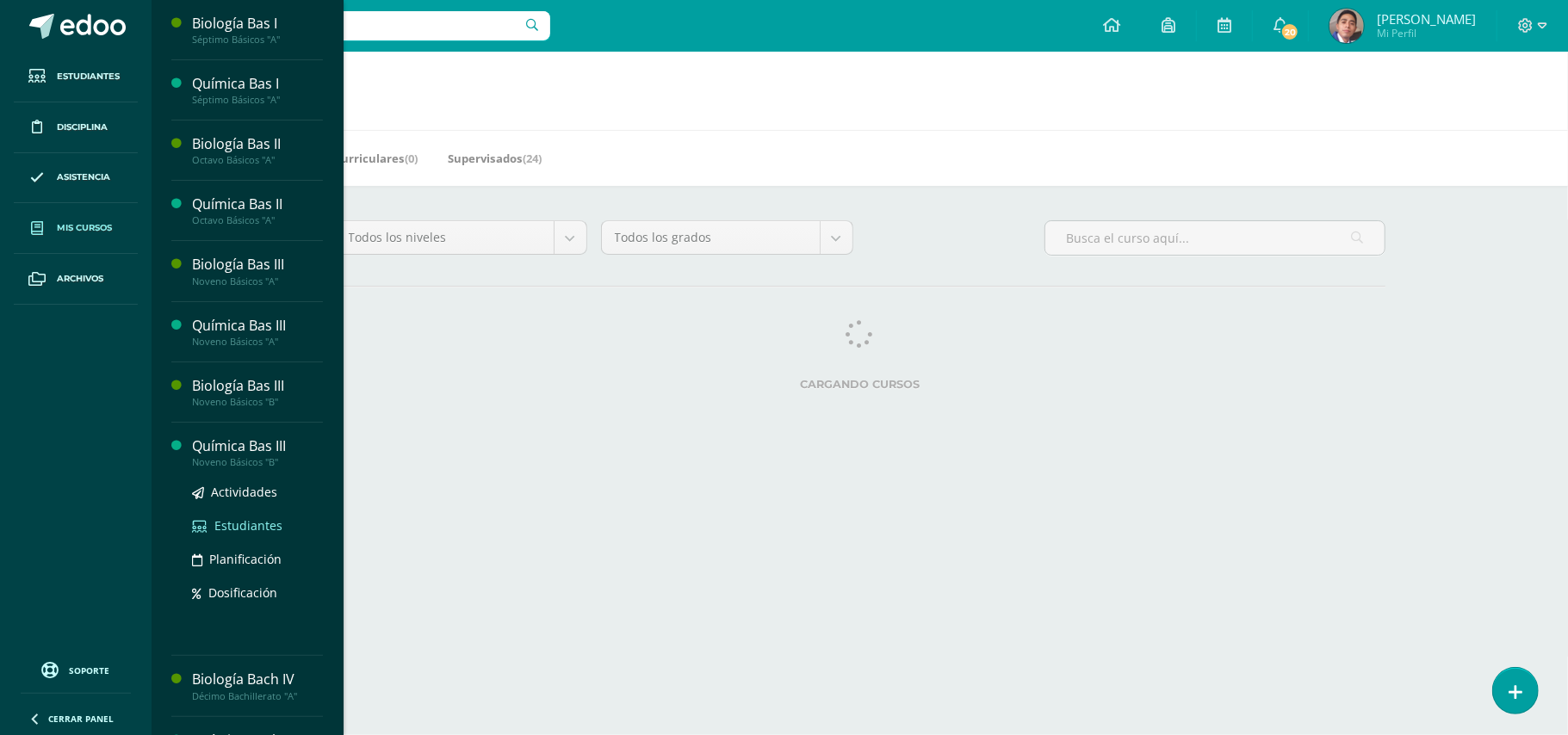
click at [241, 531] on span "Estudiantes" at bounding box center [248, 526] width 68 height 16
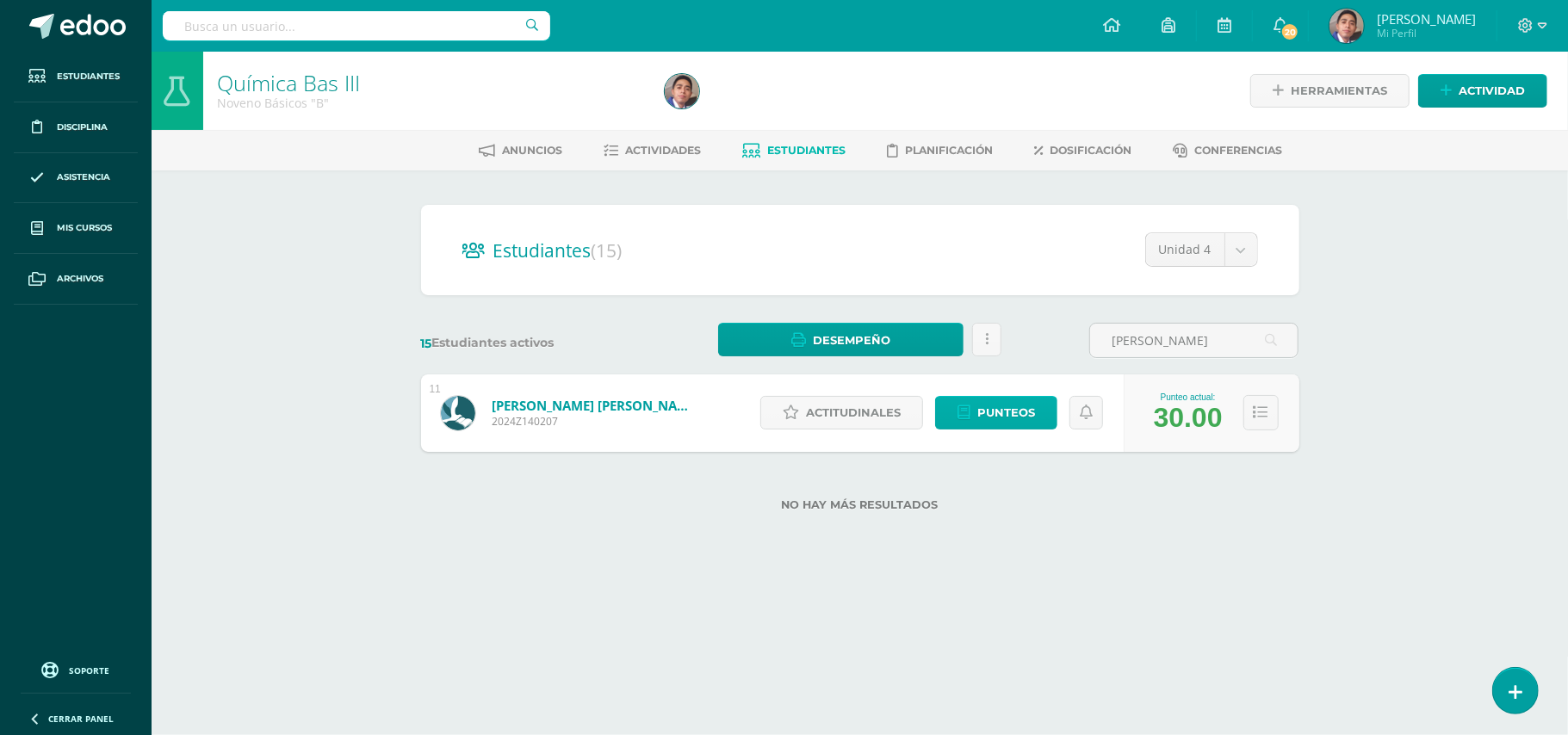
type input "[PERSON_NAME]"
click at [965, 408] on icon at bounding box center [964, 412] width 13 height 15
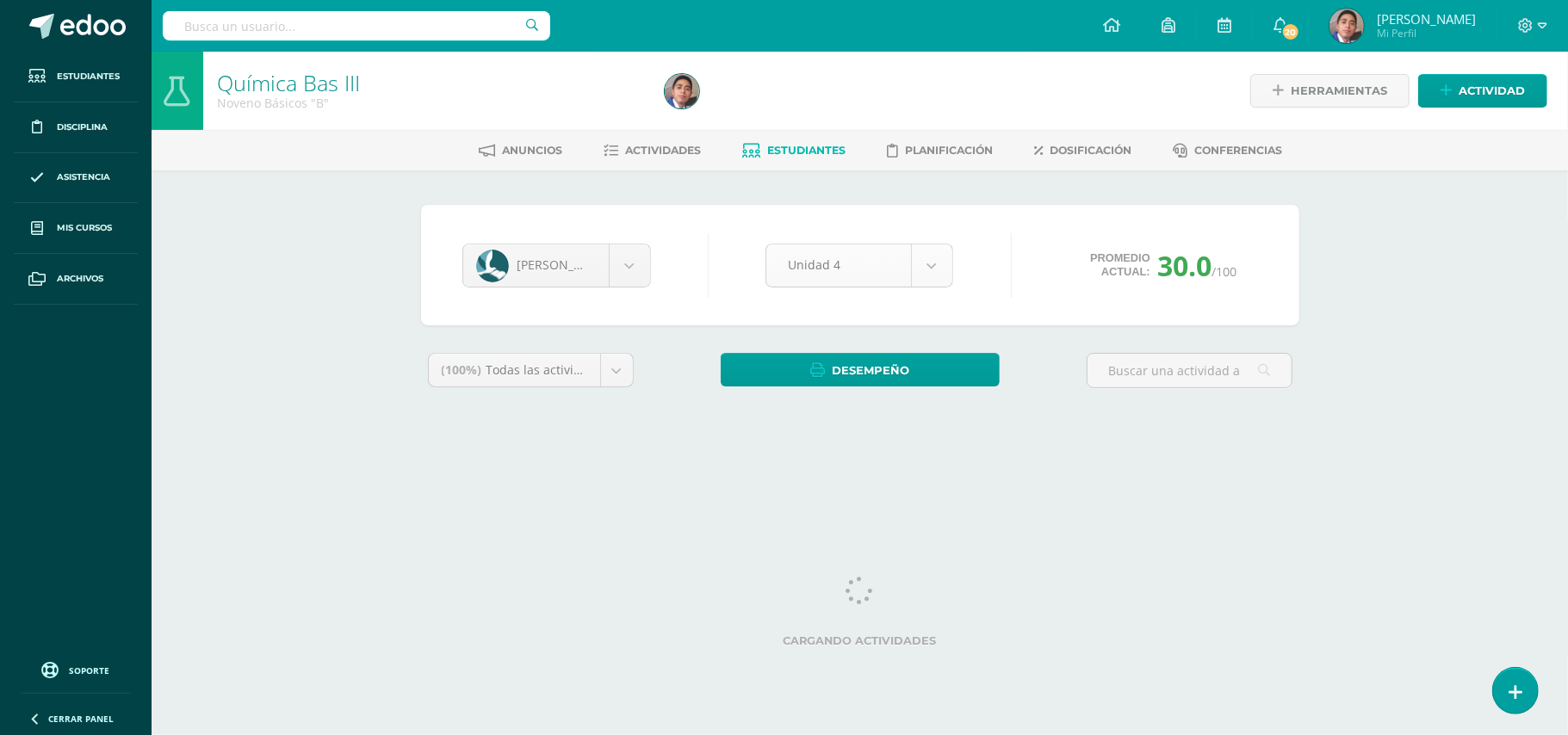
click at [929, 274] on body "Estudiantes Disciplina Asistencia Mis cursos Archivos Soporte Ayuda Reportar un…" at bounding box center [784, 231] width 1568 height 464
select select "Unidad 3"
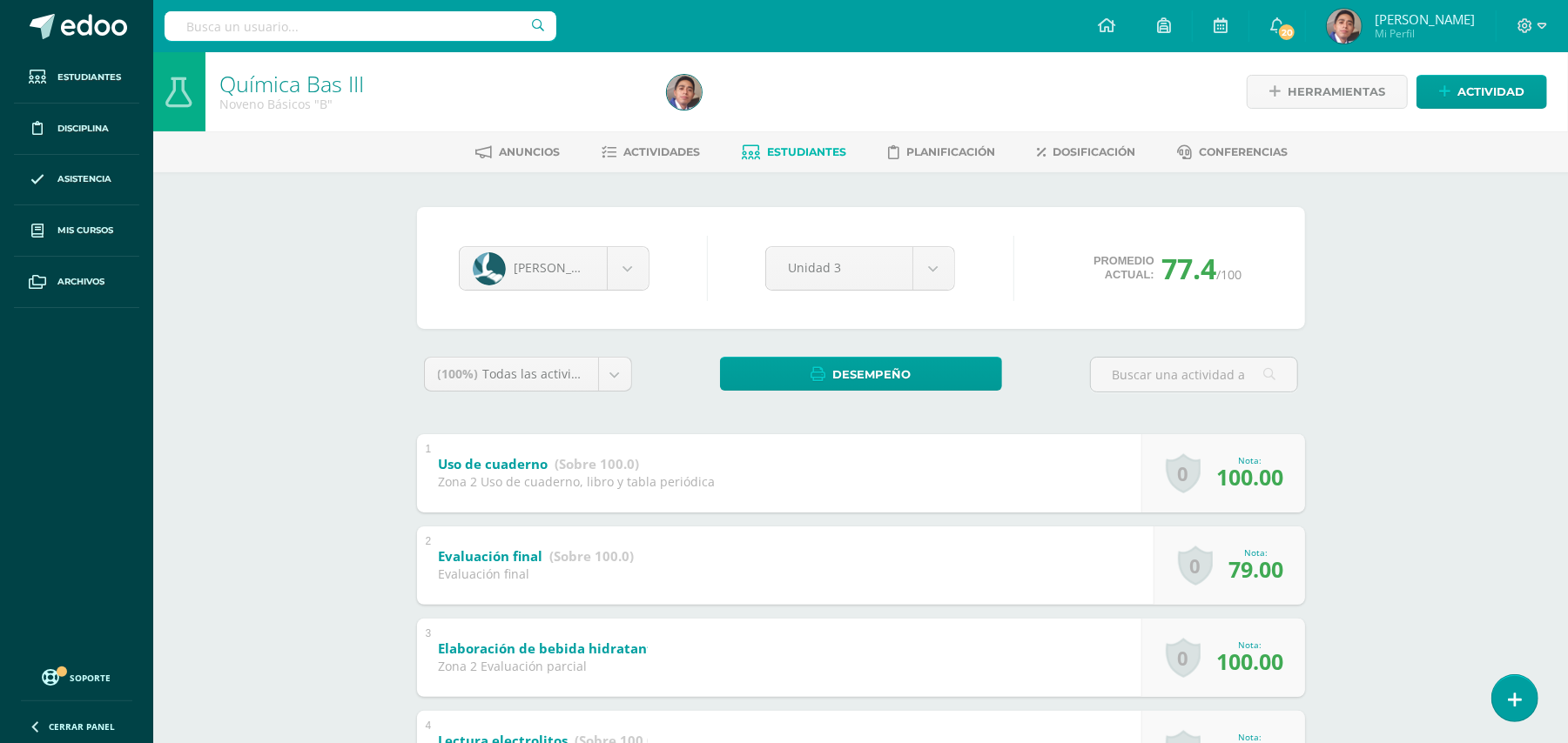
click at [1405, 497] on div "Química Bas III Noveno Básicos "B" Herramientas Detalle de asistencias Activida…" at bounding box center [861, 709] width 1415 height 1314
click at [227, 514] on div "Química Bas III Noveno Básicos "B" Herramientas Detalle de asistencias Activida…" at bounding box center [861, 709] width 1415 height 1314
